Goal: Obtain resource: Download file/media

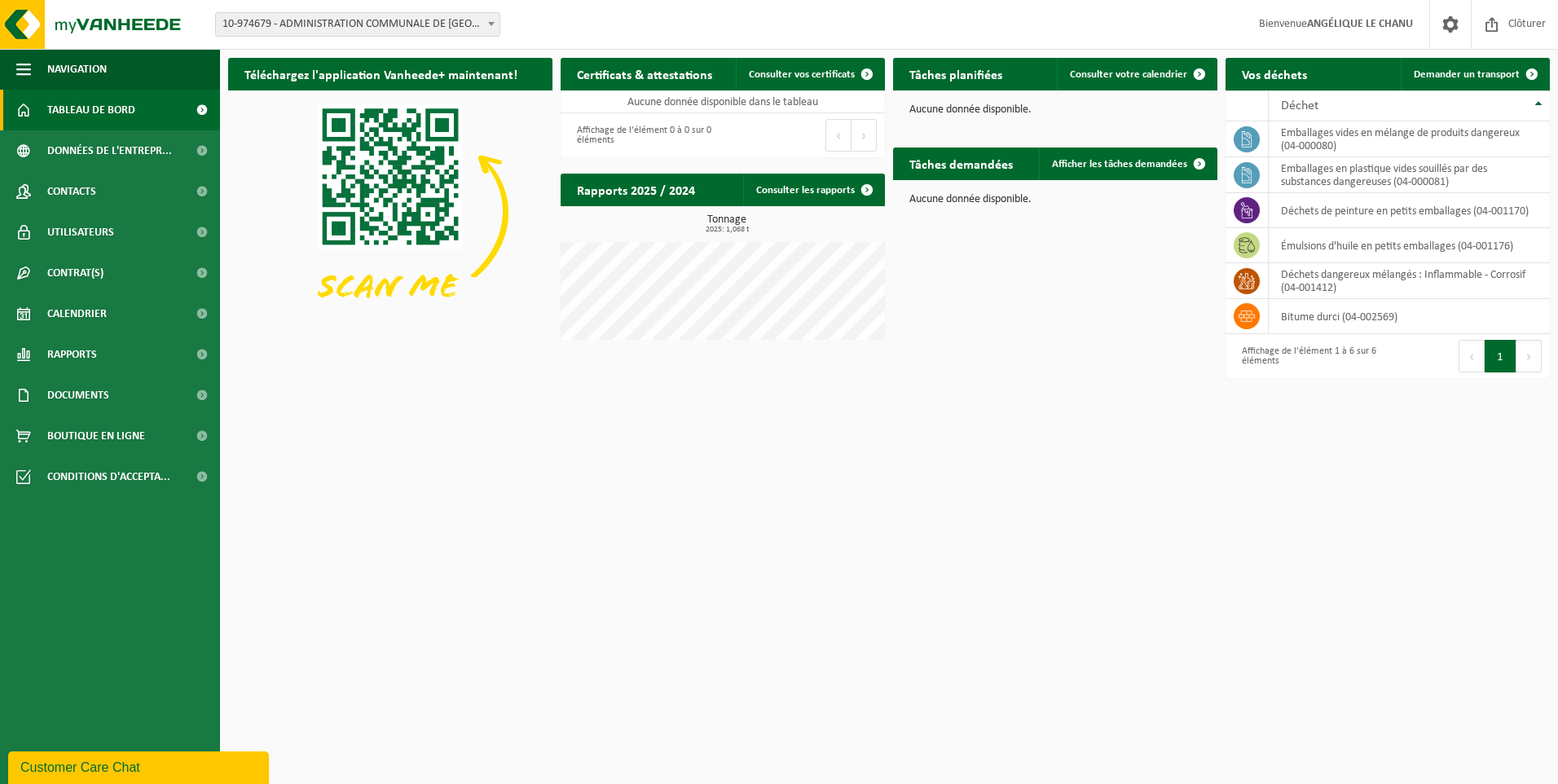
click at [120, 114] on span "Tableau de bord" at bounding box center [91, 110] width 88 height 41
click at [195, 268] on span at bounding box center [202, 273] width 37 height 41
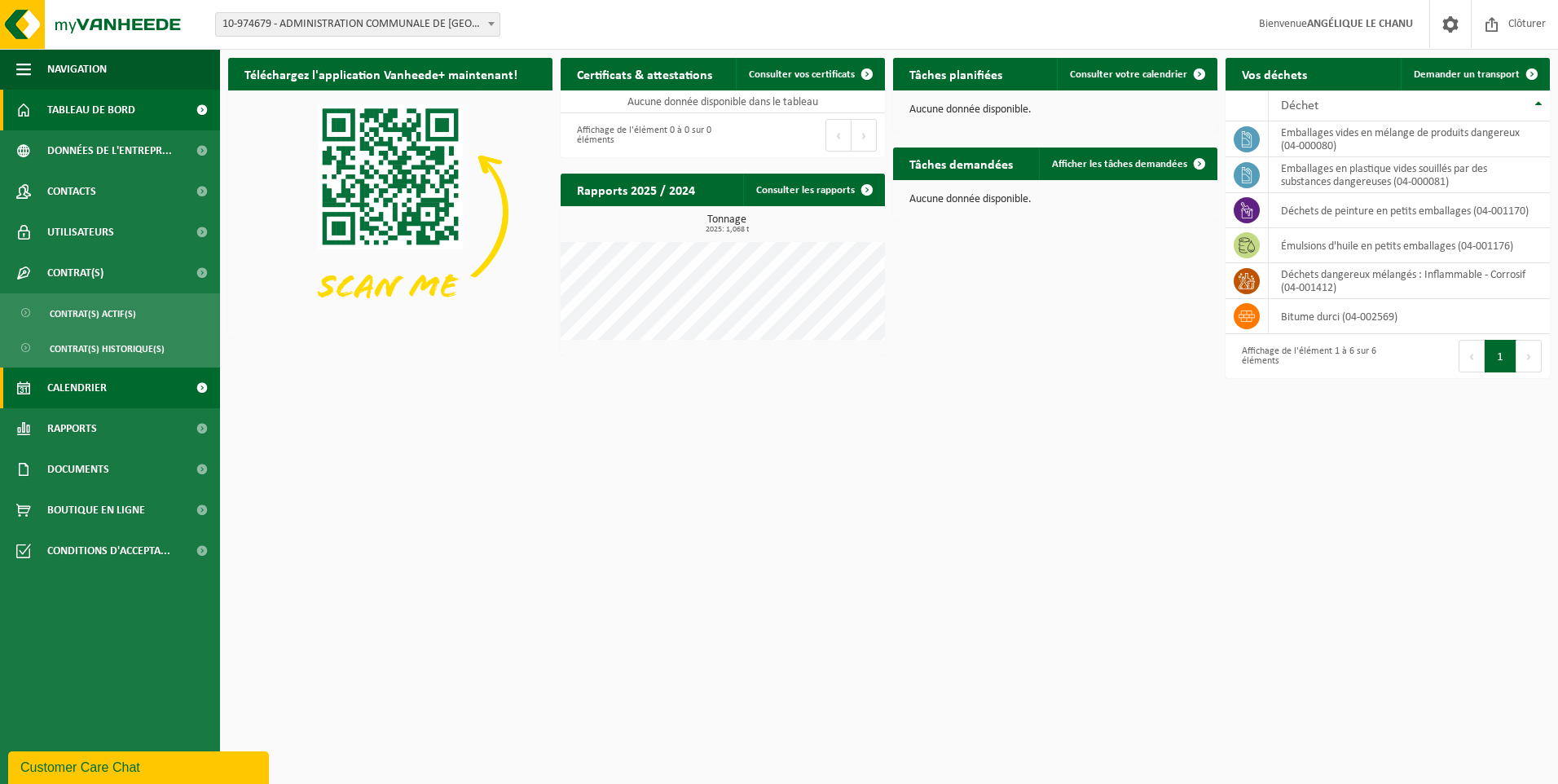
click at [109, 381] on link "Calendrier" at bounding box center [110, 388] width 220 height 41
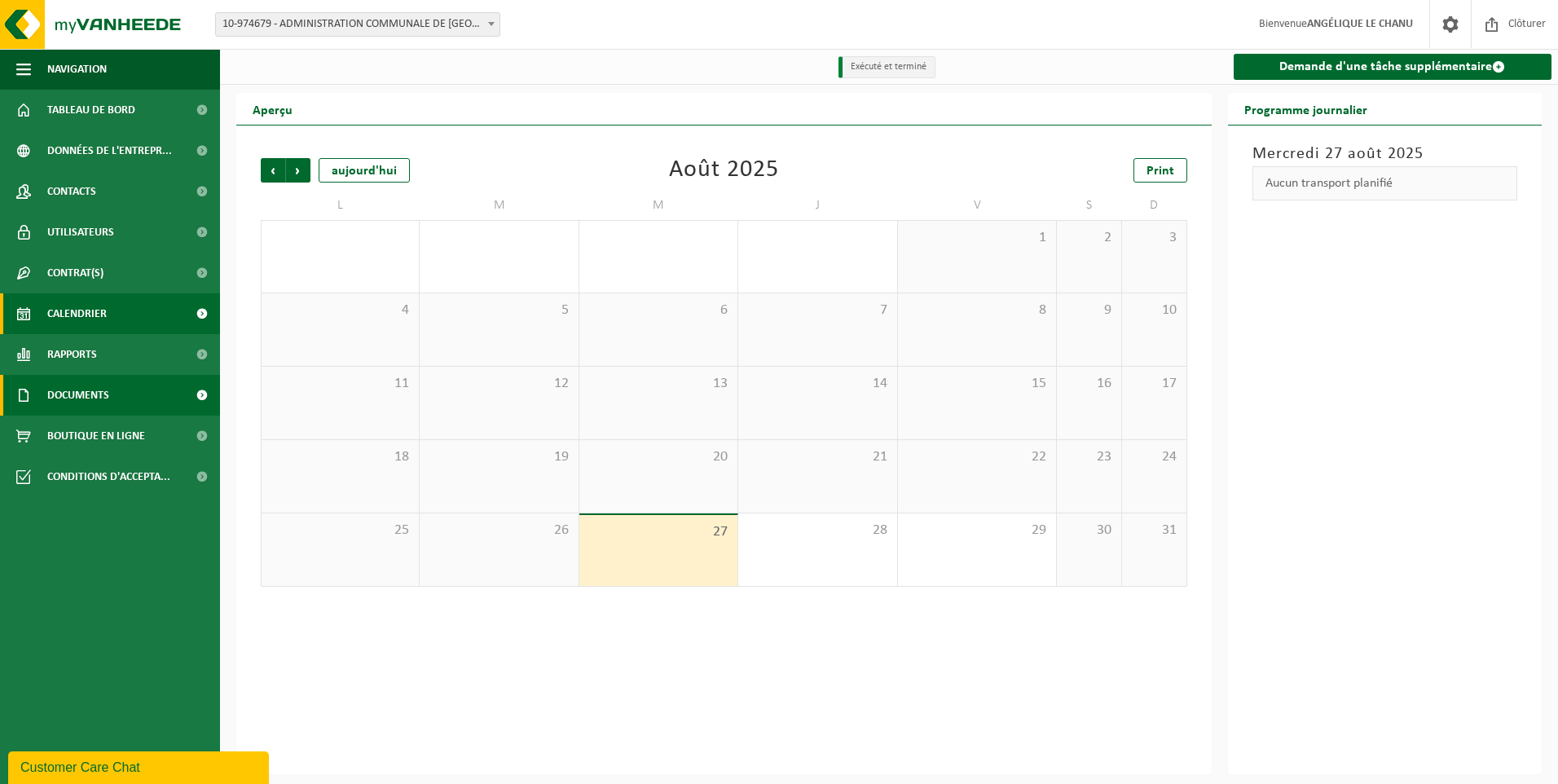
click at [190, 395] on span at bounding box center [202, 395] width 37 height 41
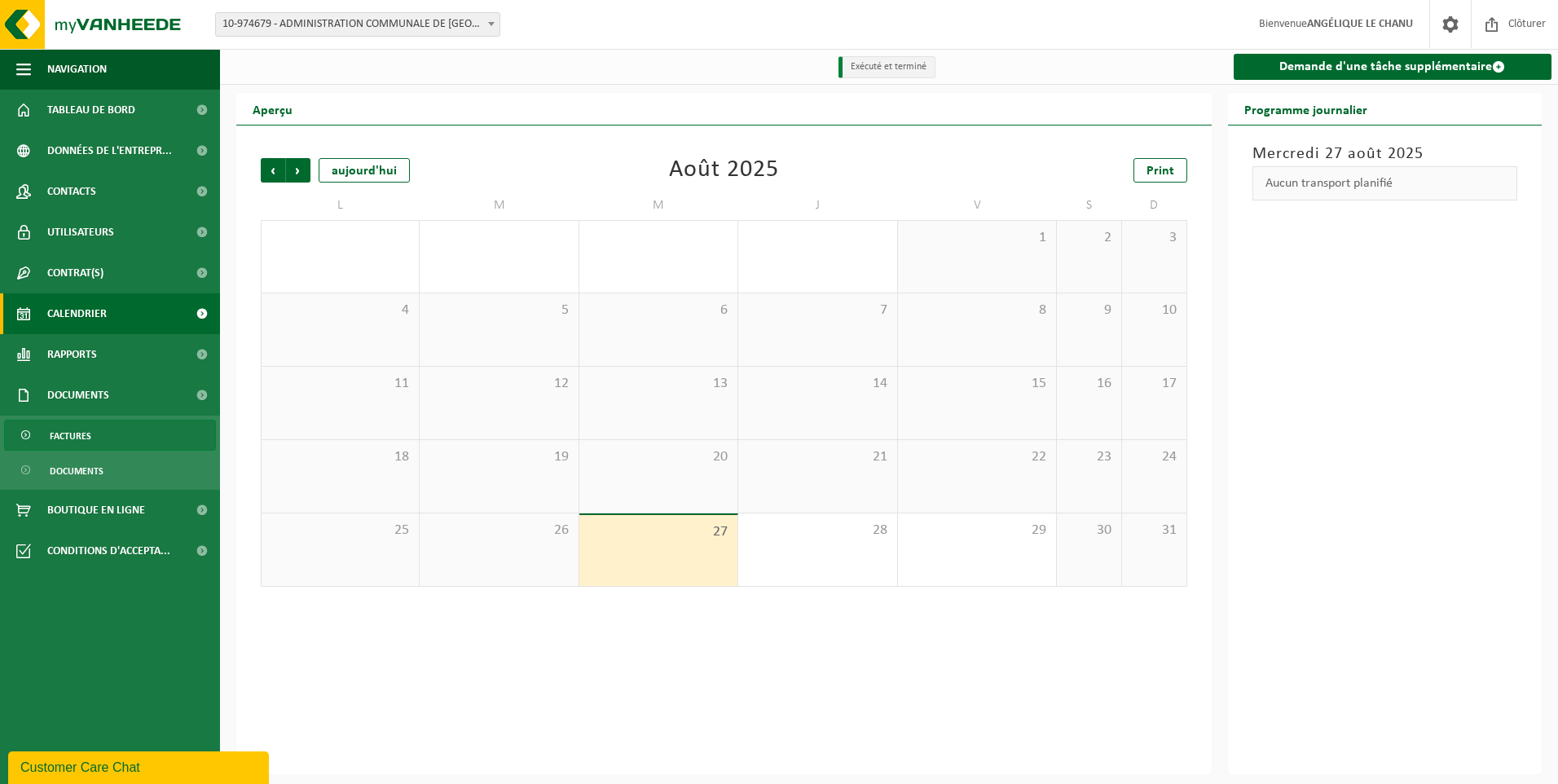
click at [84, 437] on span "Factures" at bounding box center [70, 436] width 42 height 31
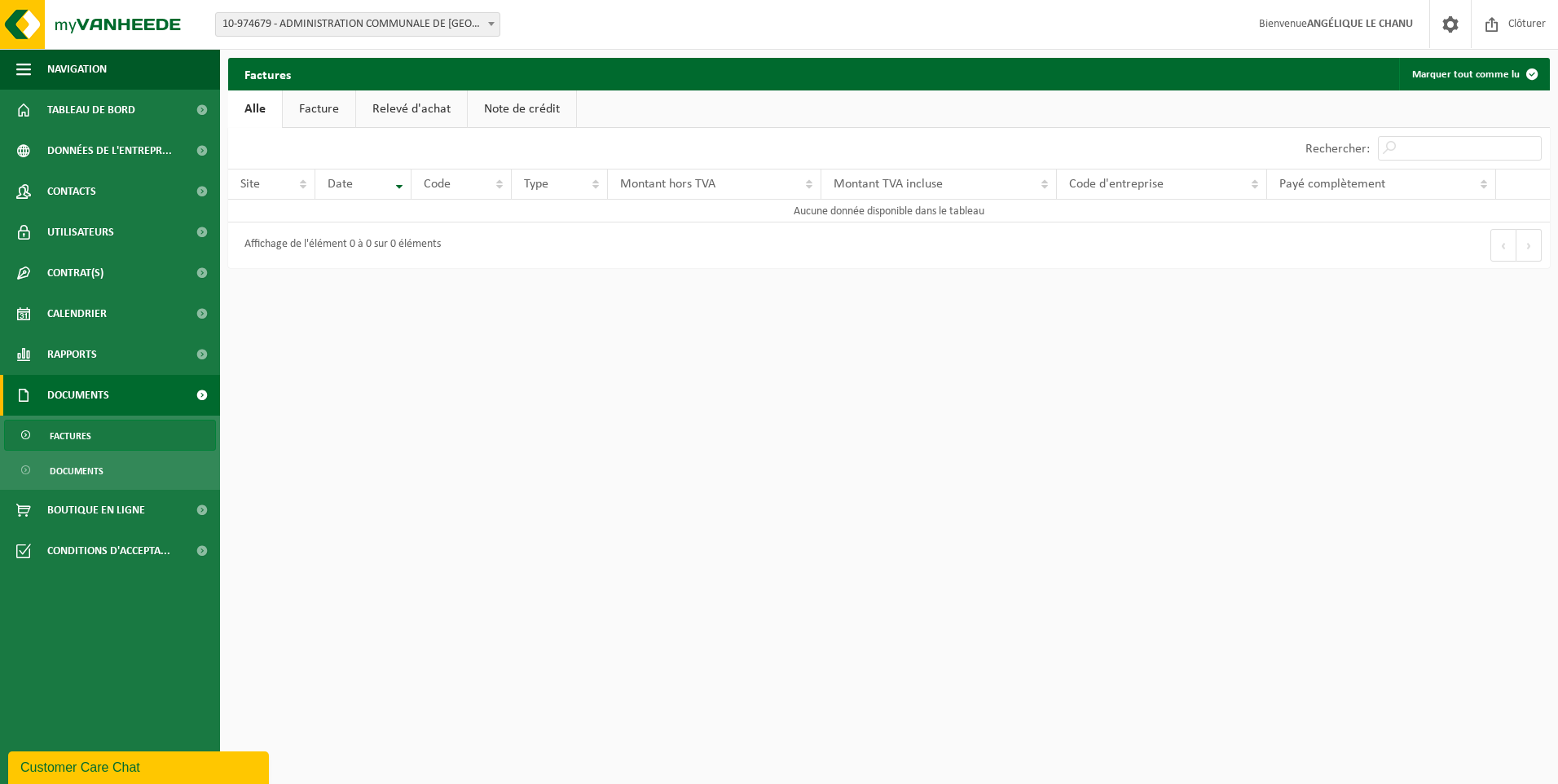
click at [333, 114] on link "Facture" at bounding box center [319, 109] width 73 height 38
click at [109, 470] on link "Documents" at bounding box center [110, 470] width 212 height 31
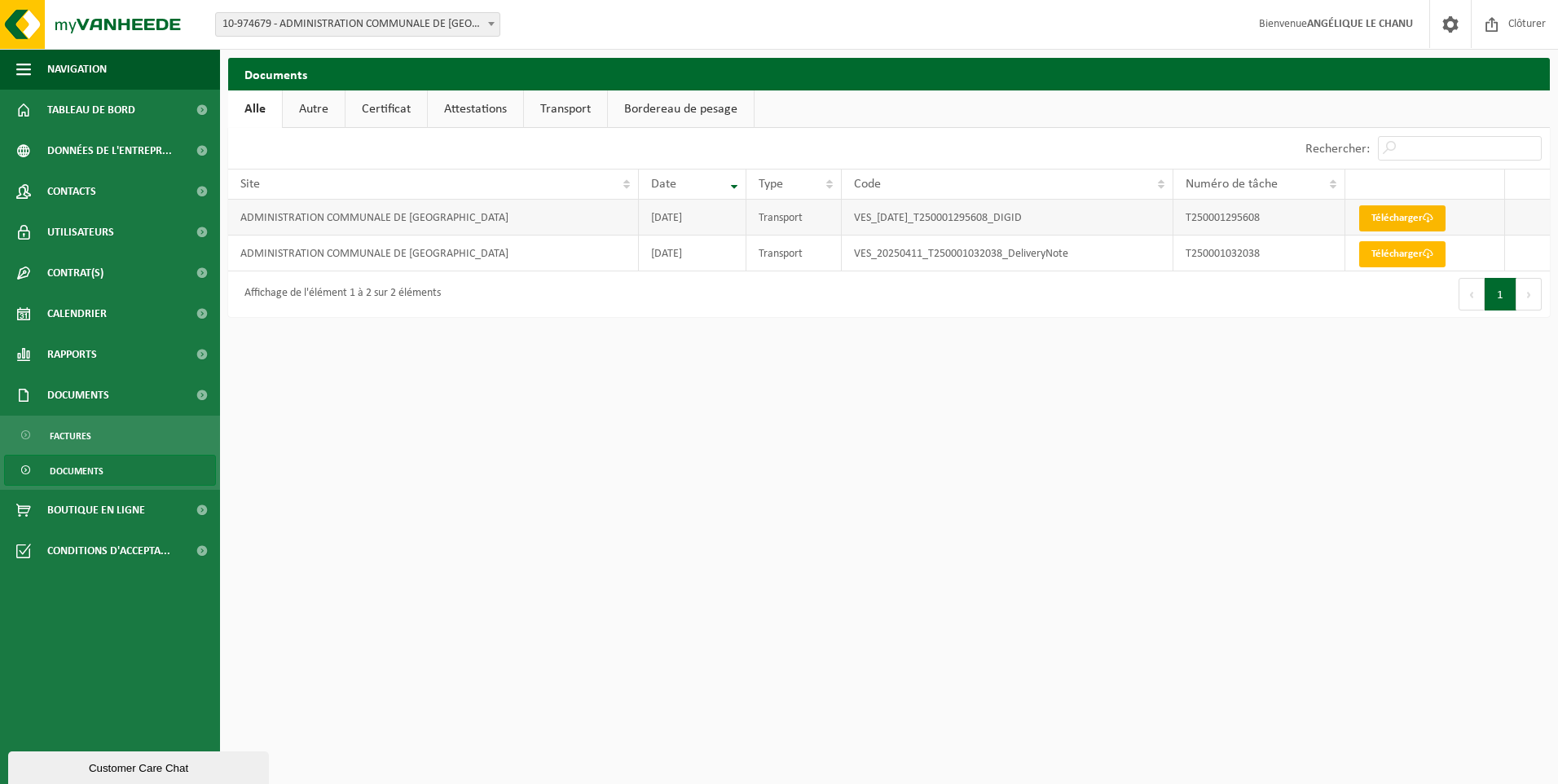
click at [1408, 221] on link "Télécharger" at bounding box center [1402, 218] width 86 height 26
click at [81, 436] on span "Factures" at bounding box center [70, 436] width 42 height 31
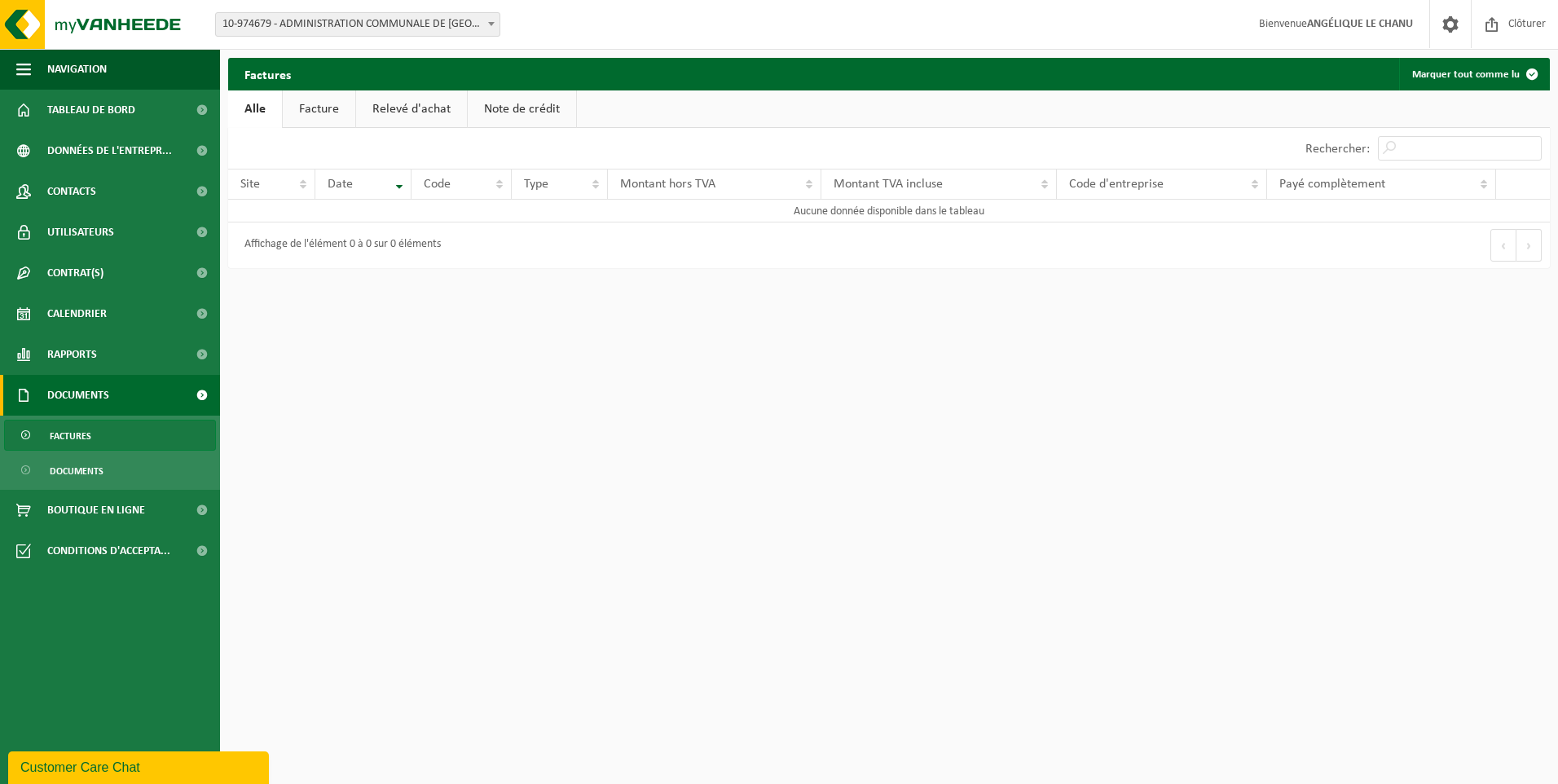
click at [402, 112] on link "Relevé d'achat" at bounding box center [412, 109] width 111 height 38
click at [556, 110] on link "Note de crédit" at bounding box center [524, 109] width 108 height 38
click at [323, 109] on link "Facture" at bounding box center [318, 109] width 73 height 38
click at [250, 108] on link "Alle" at bounding box center [255, 109] width 53 height 38
click at [120, 107] on span "Tableau de bord" at bounding box center [91, 110] width 88 height 41
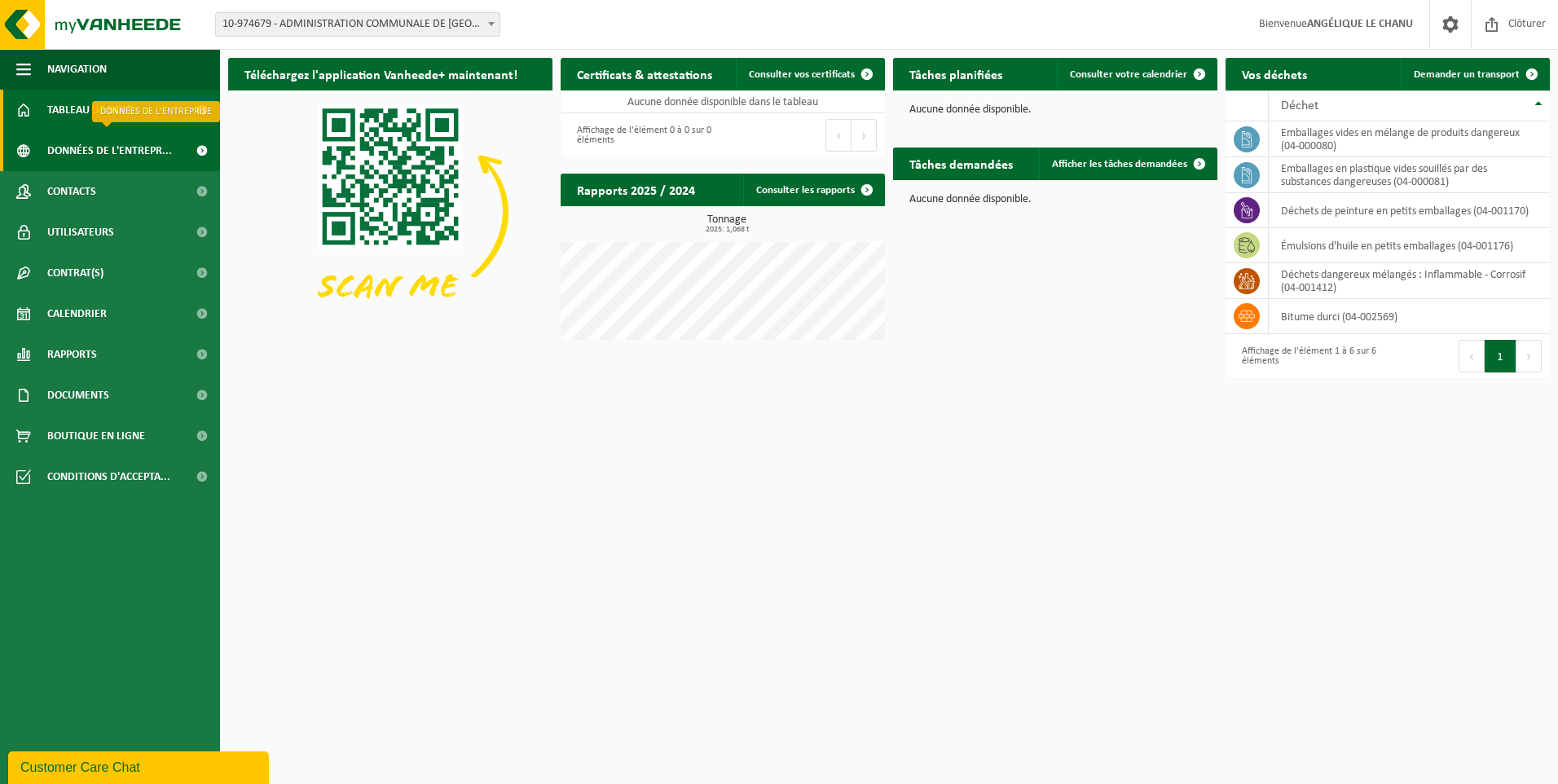
click at [129, 162] on span "Données de l'entrepr..." at bounding box center [109, 151] width 125 height 41
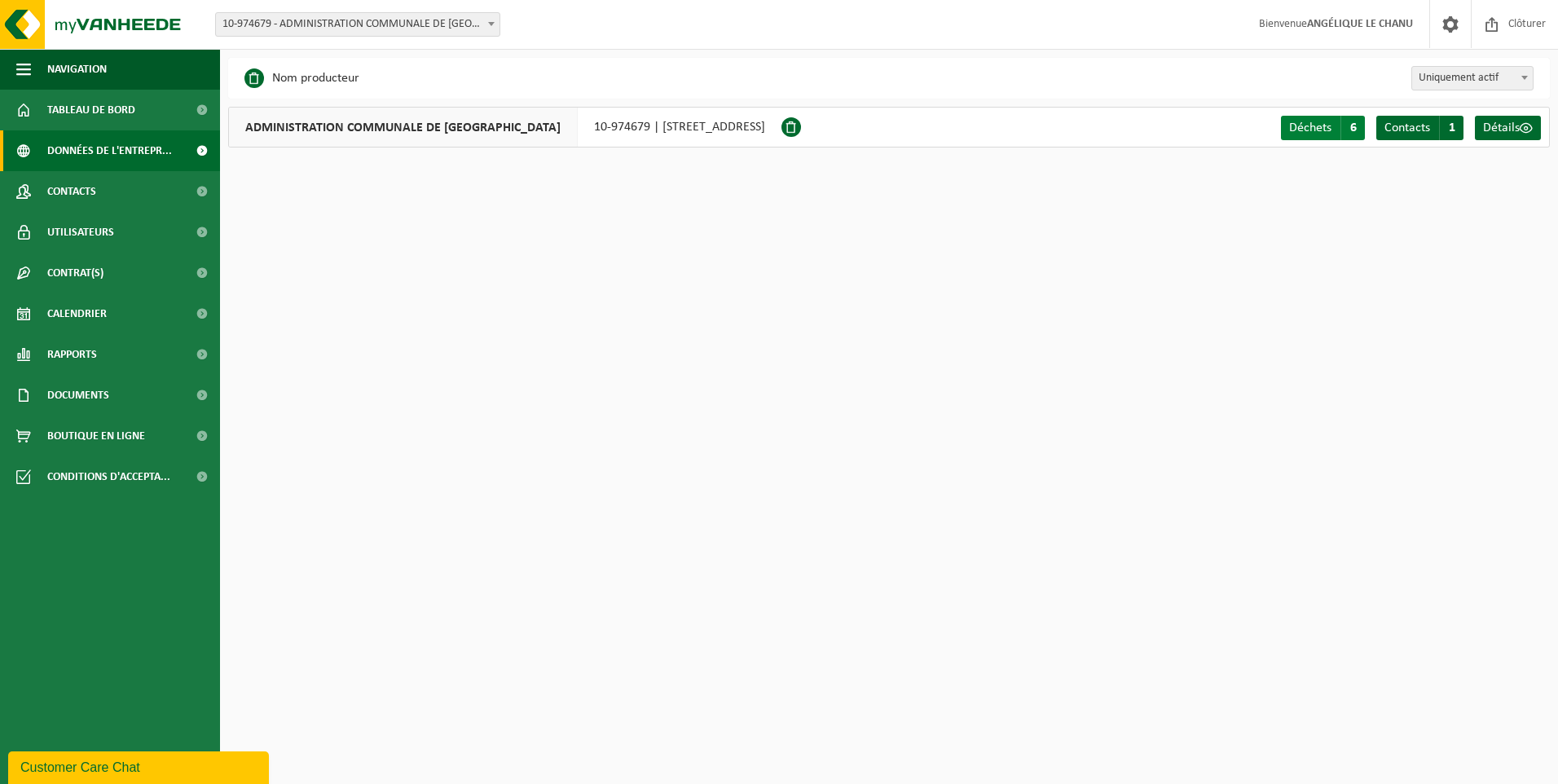
click at [1312, 130] on span "Déchets" at bounding box center [1310, 127] width 43 height 13
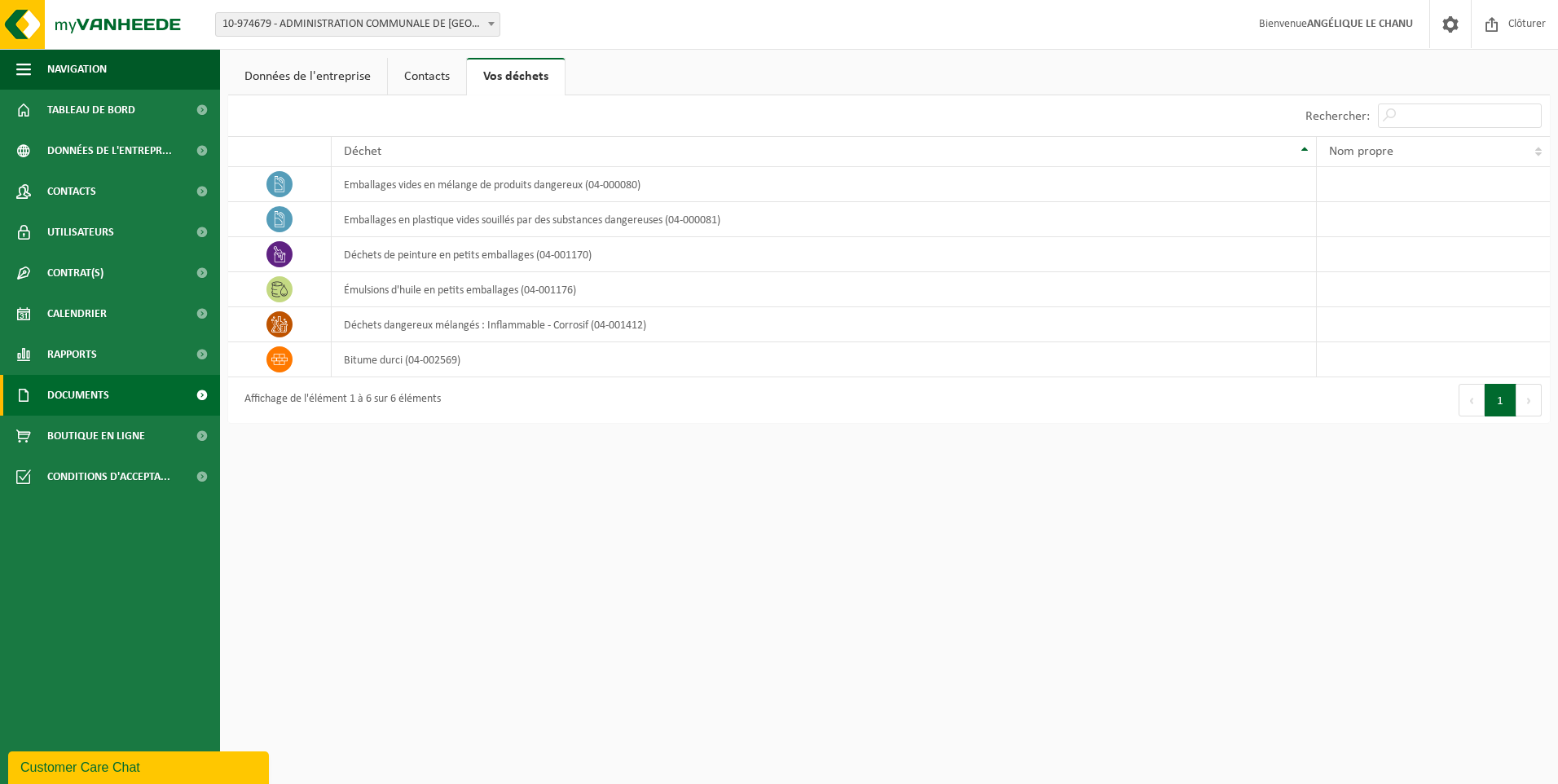
click at [117, 389] on link "Documents" at bounding box center [110, 395] width 220 height 41
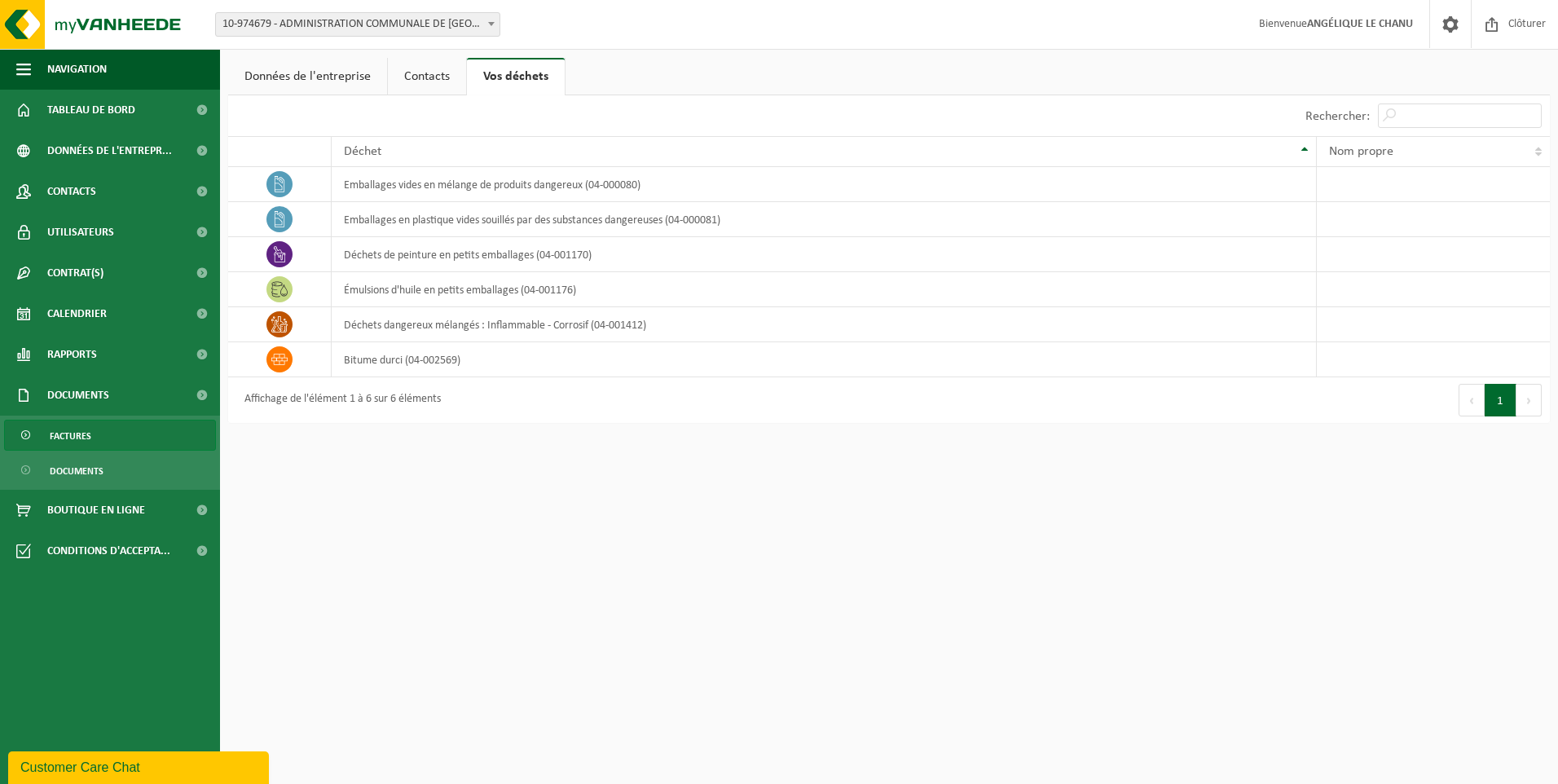
click at [119, 430] on link "Factures" at bounding box center [110, 435] width 212 height 31
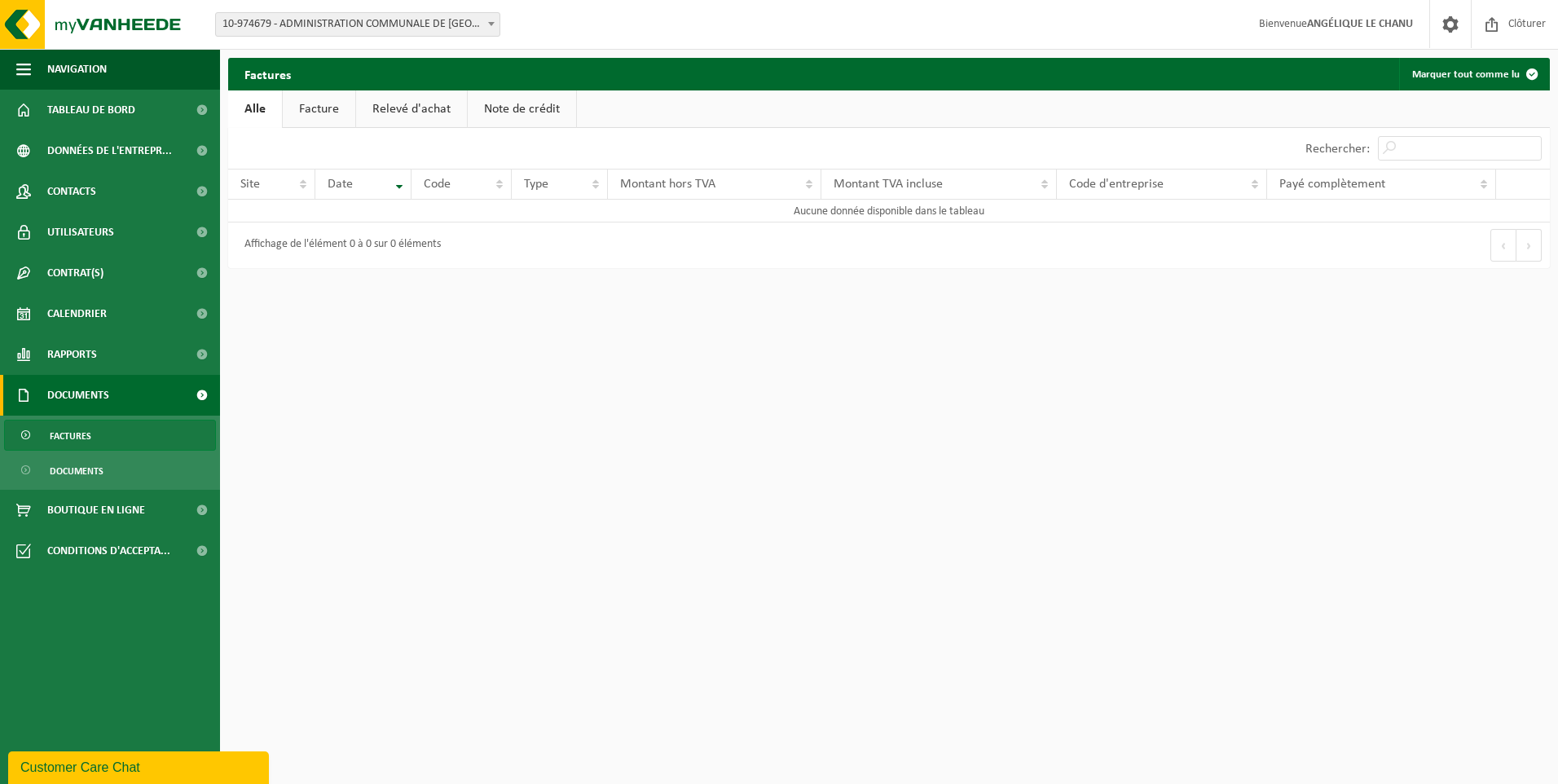
click at [332, 112] on link "Facture" at bounding box center [319, 109] width 73 height 38
click at [302, 183] on th "Site" at bounding box center [272, 184] width 87 height 31
click at [304, 189] on th "Site" at bounding box center [272, 184] width 87 height 31
